Goal: Transaction & Acquisition: Purchase product/service

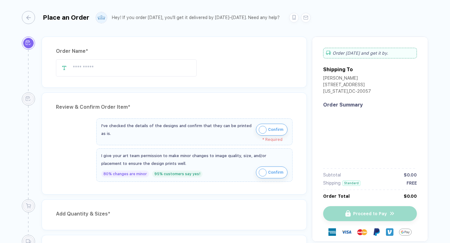
type input "*********"
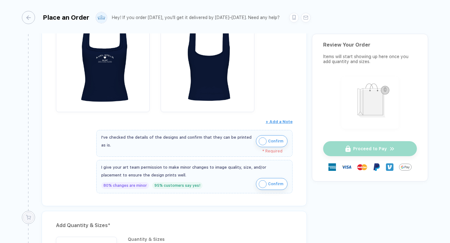
scroll to position [588, 0]
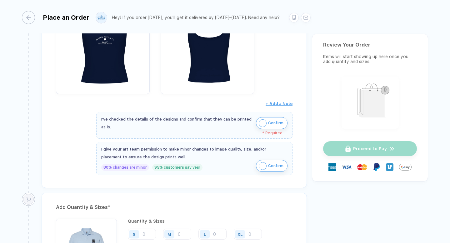
click at [259, 121] on img "button" at bounding box center [263, 123] width 8 height 8
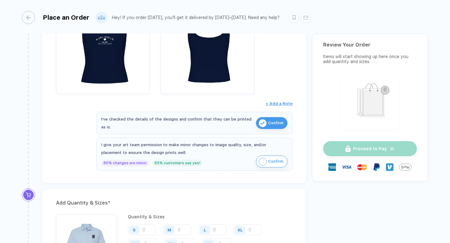
click at [259, 162] on img "button" at bounding box center [263, 162] width 8 height 8
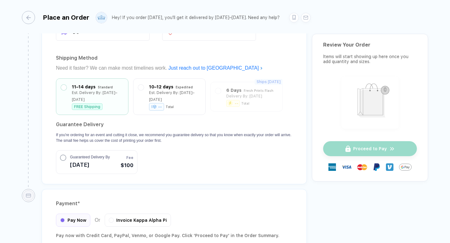
scroll to position [1222, 0]
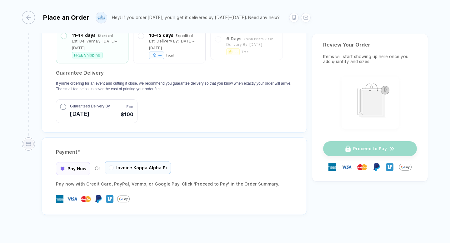
click at [107, 161] on div "Invoice Kappa Alpha Pi" at bounding box center [138, 167] width 66 height 13
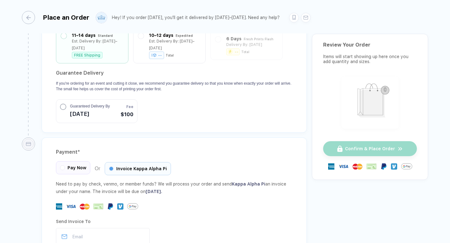
click at [79, 165] on span "Pay Now" at bounding box center [76, 167] width 19 height 5
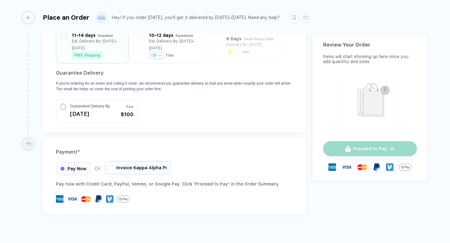
click at [107, 161] on div "Invoice Kappa Alpha Pi" at bounding box center [138, 167] width 66 height 13
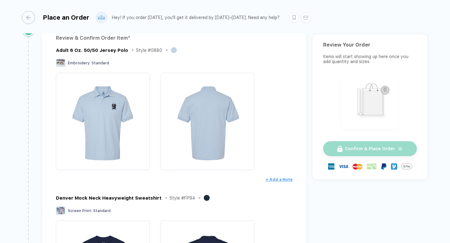
scroll to position [0, 0]
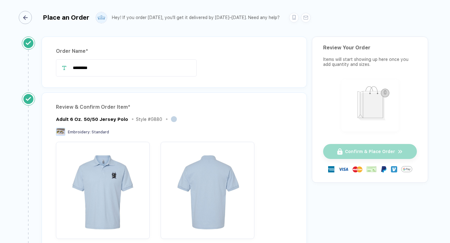
click at [26, 15] on div "button" at bounding box center [25, 17] width 13 height 13
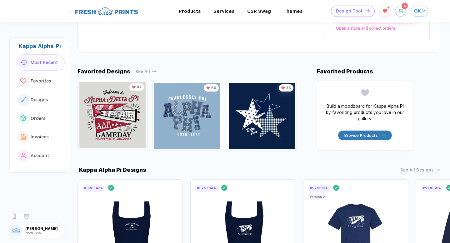
scroll to position [217, 0]
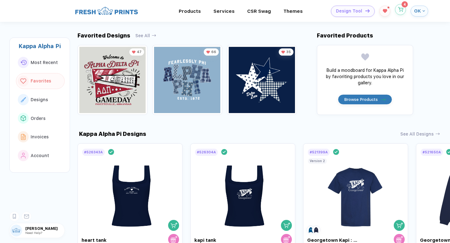
click at [401, 10] on icon "button" at bounding box center [399, 9] width 5 height 5
